Goal: Task Accomplishment & Management: Use online tool/utility

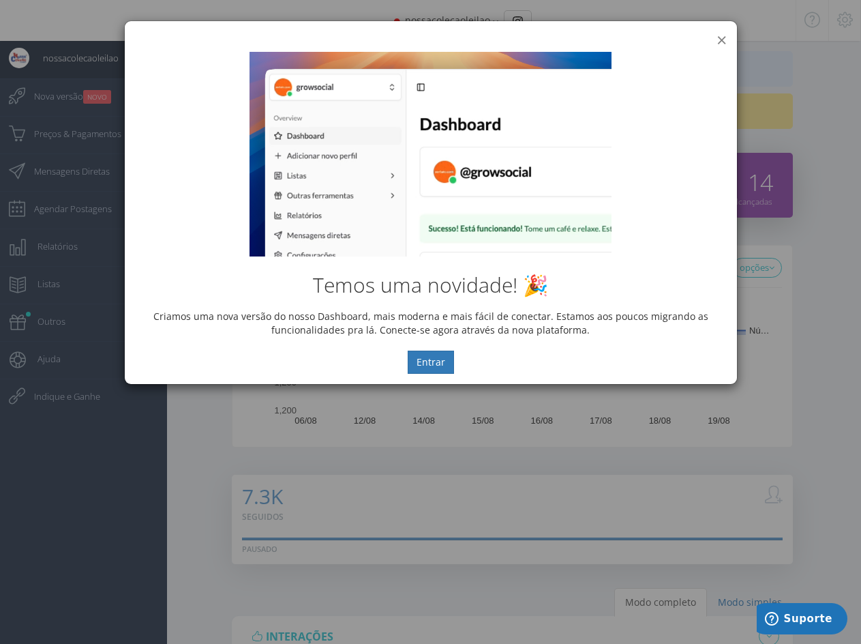
click at [724, 40] on button "×" at bounding box center [722, 40] width 10 height 18
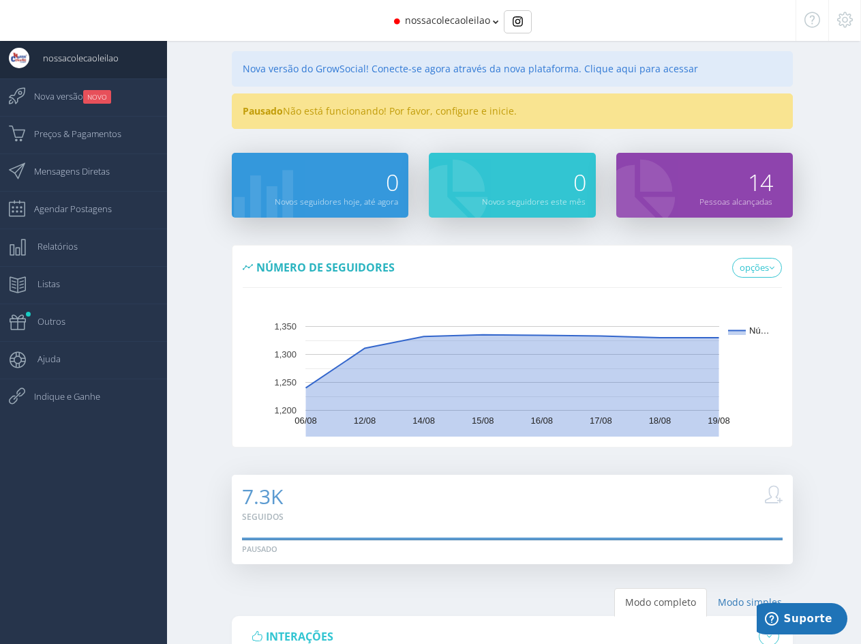
click at [454, 23] on span "nossacolecaoleilao" at bounding box center [447, 20] width 85 height 13
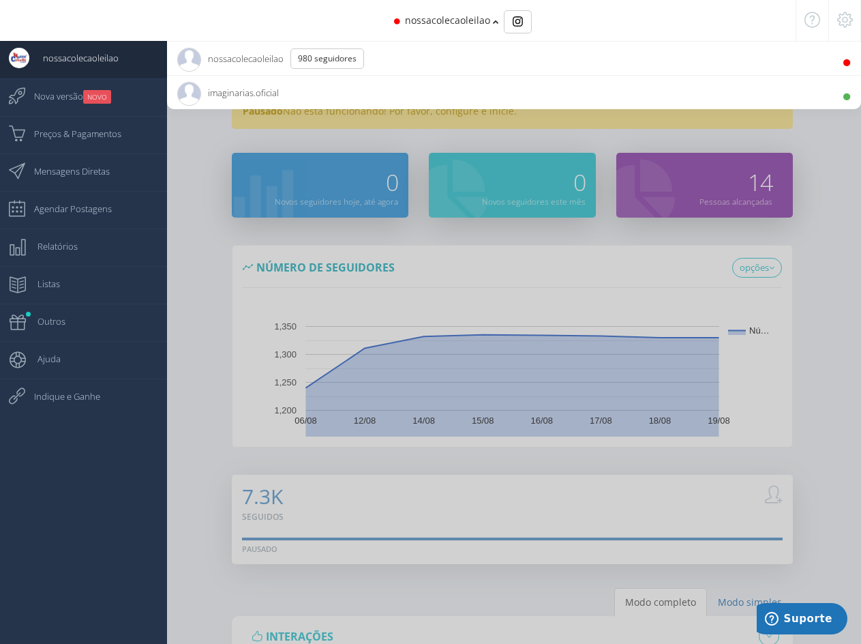
click at [225, 61] on span "nossacolecaoleilao 980 Seguidores" at bounding box center [275, 59] width 197 height 34
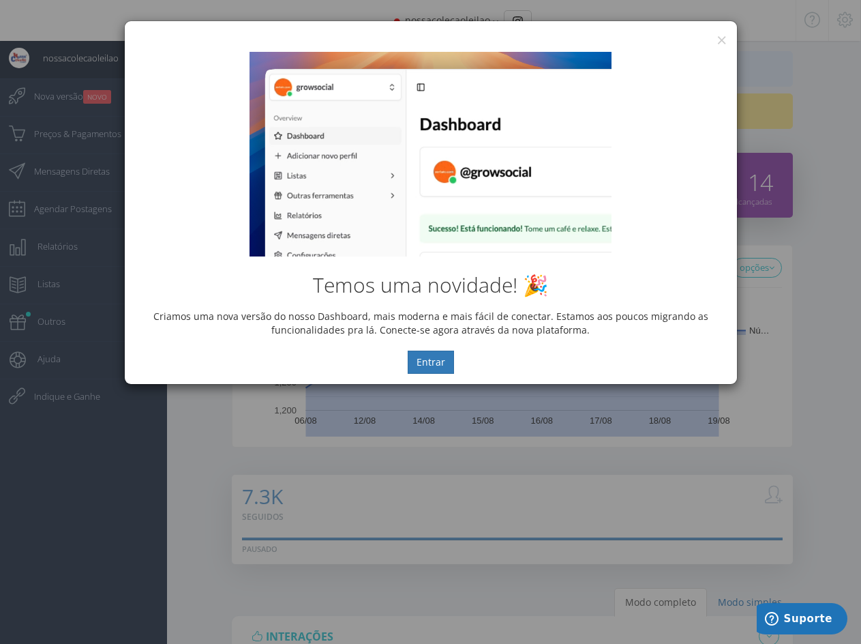
click at [722, 42] on div "Temos uma novidade! 🎉 Criamos uma nova versão do nosso Dashboard, mais moderna …" at bounding box center [431, 213] width 612 height 342
click at [720, 43] on div "Temos uma novidade! 🎉 Criamos uma nova versão do nosso Dashboard, mais moderna …" at bounding box center [431, 213] width 612 height 342
click at [722, 39] on button "×" at bounding box center [722, 40] width 10 height 18
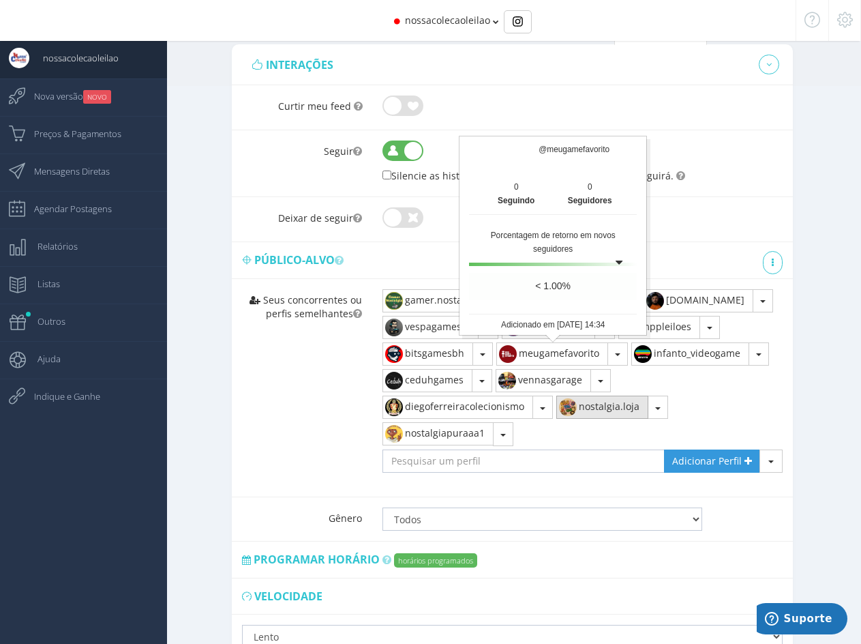
scroll to position [703, 0]
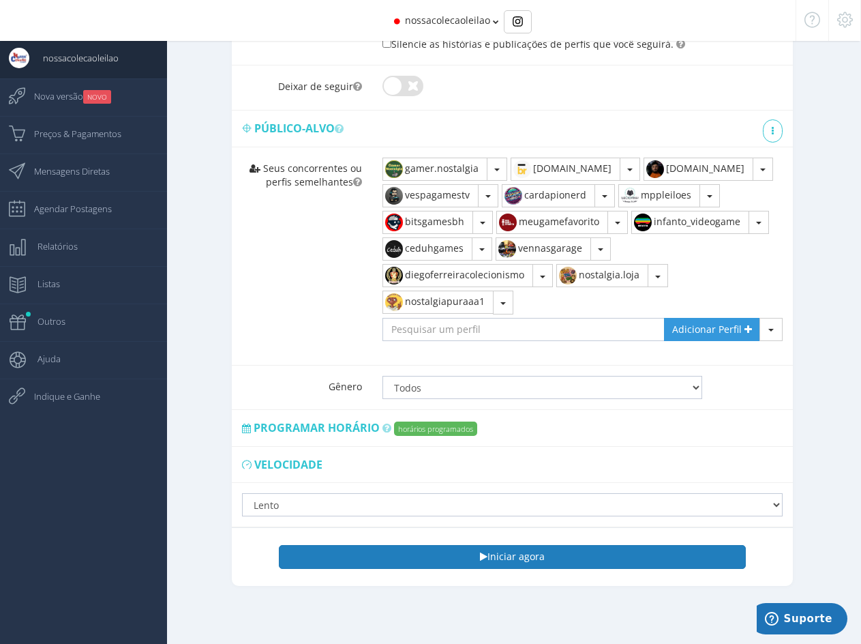
click at [536, 557] on button "Iniciar agora" at bounding box center [512, 556] width 467 height 23
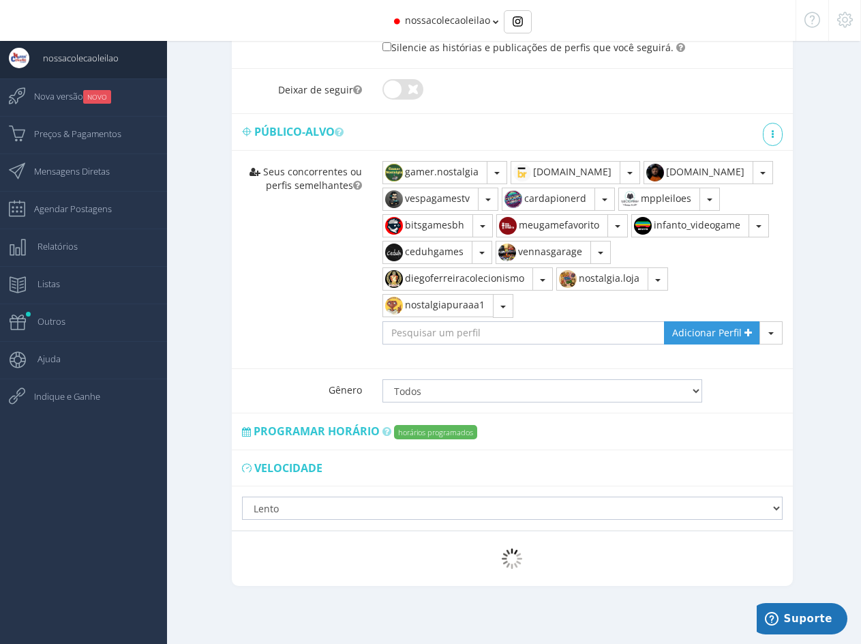
scroll to position [700, 0]
click at [465, 20] on span "nossacolecaoleilao" at bounding box center [447, 20] width 85 height 13
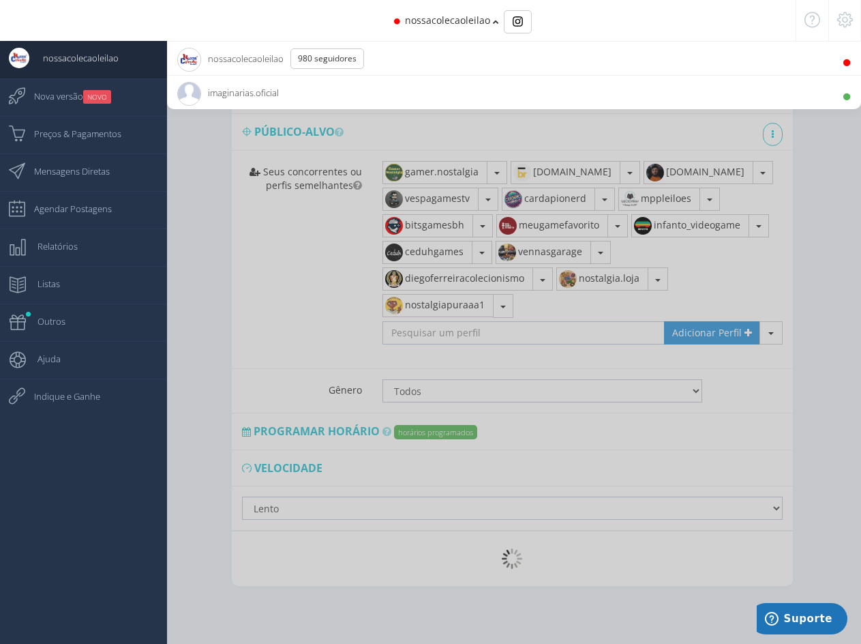
click at [236, 89] on span "imaginarias.oficial 3.6K Seguidores" at bounding box center [228, 93] width 102 height 34
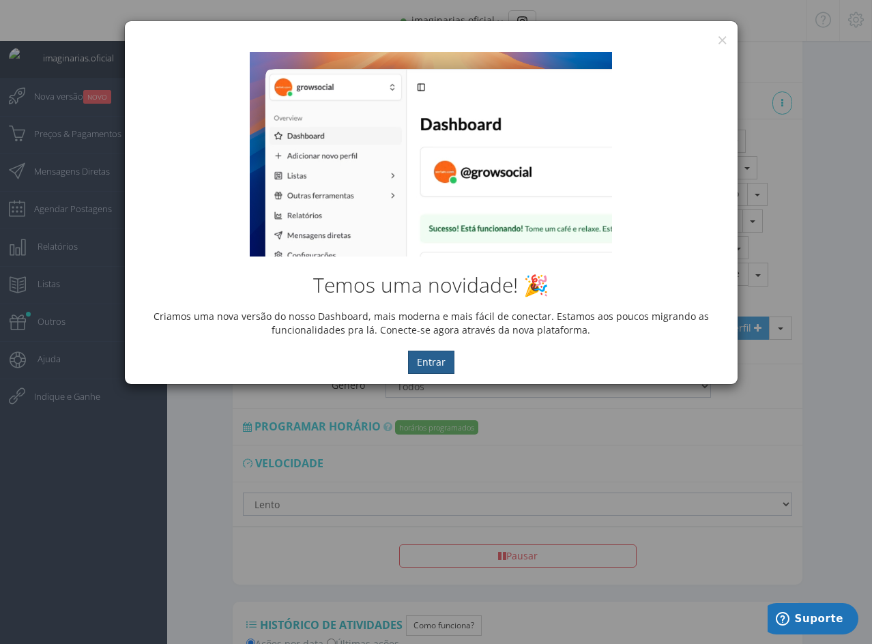
scroll to position [794, 0]
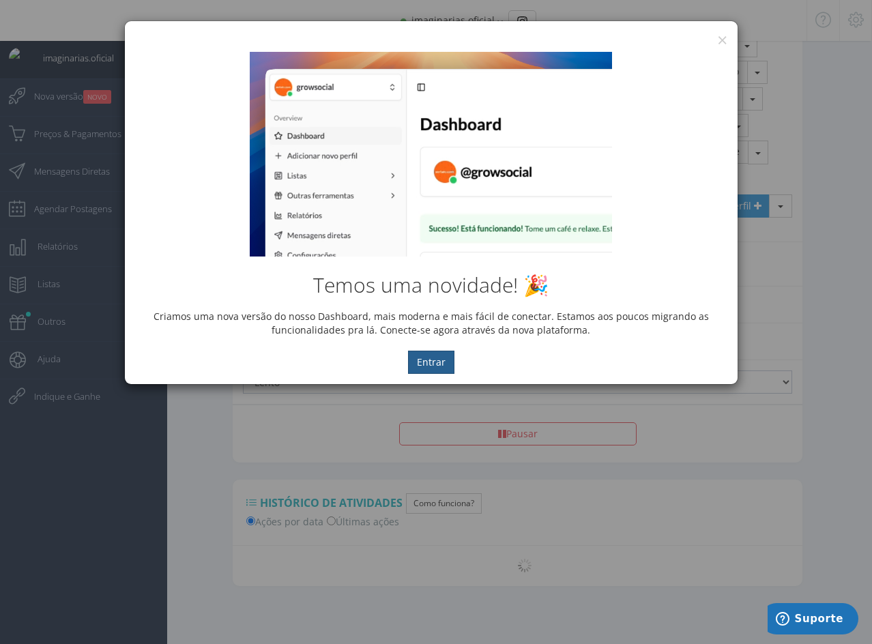
click at [437, 366] on button "Entrar" at bounding box center [431, 362] width 46 height 23
